Goal: Navigation & Orientation: Go to known website

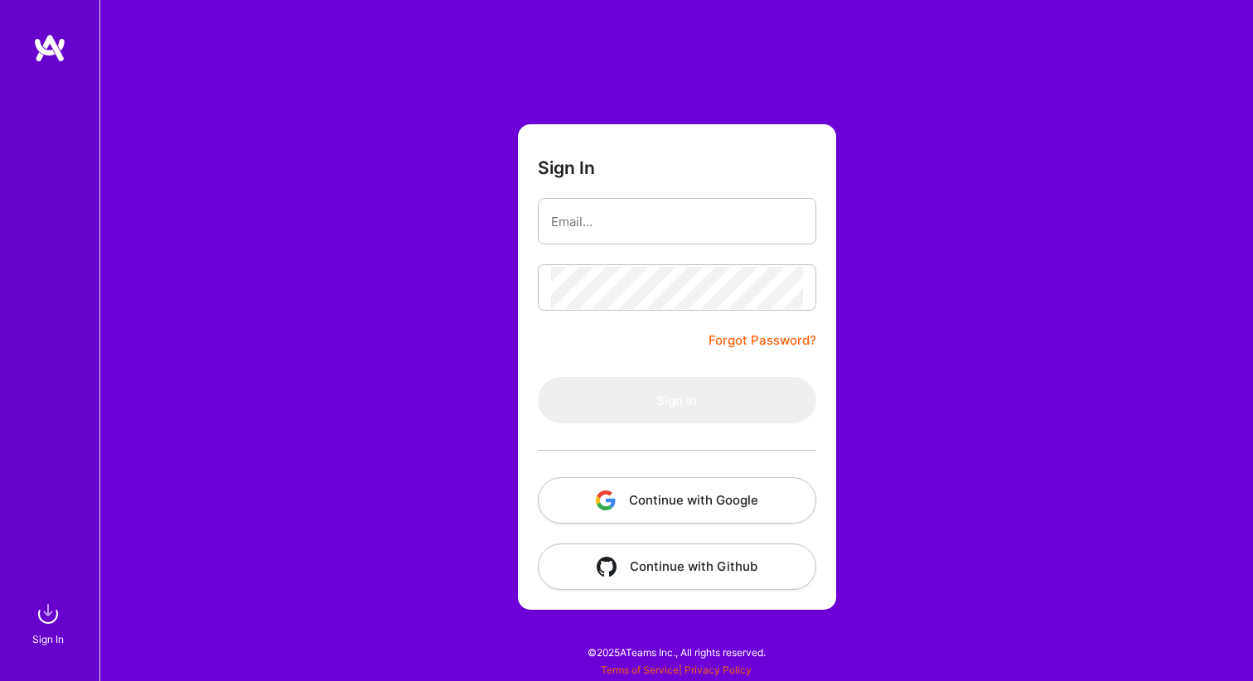
click at [728, 473] on div at bounding box center [677, 451] width 279 height 54
click at [728, 493] on button "Continue with Google" at bounding box center [677, 500] width 279 height 46
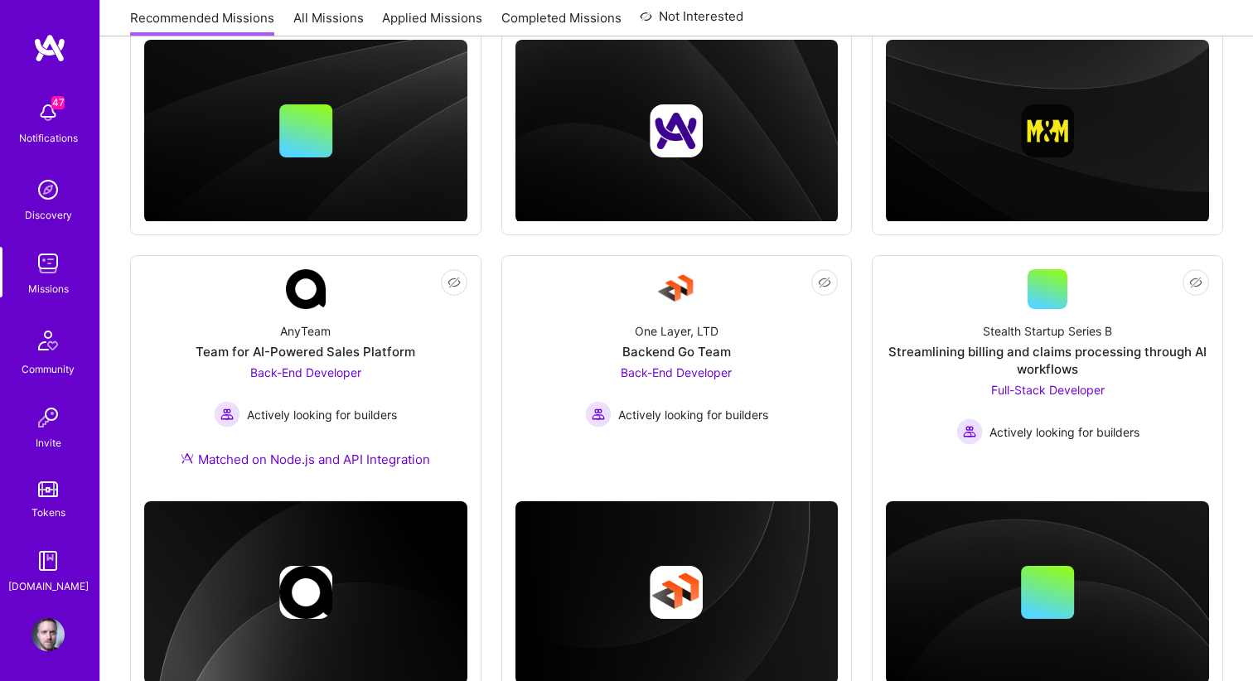
scroll to position [506, 0]
